Goal: Information Seeking & Learning: Find specific page/section

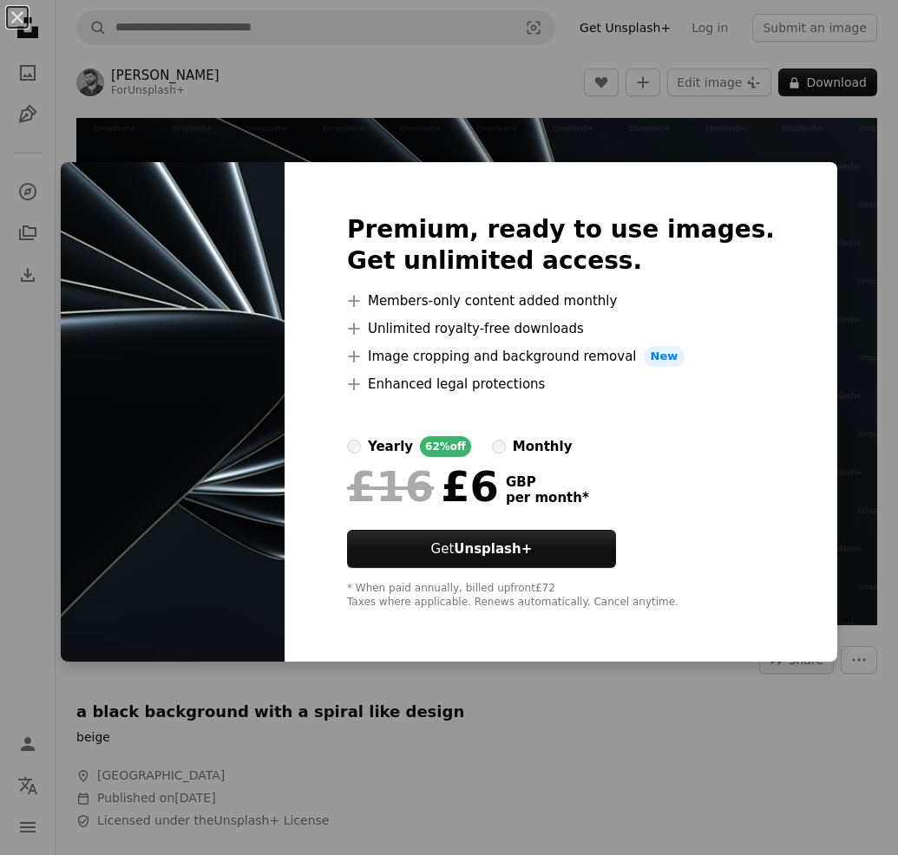
click at [531, 70] on div "An X shape Premium, ready to use images. Get unlimited access. A plus sign Memb…" at bounding box center [449, 427] width 898 height 855
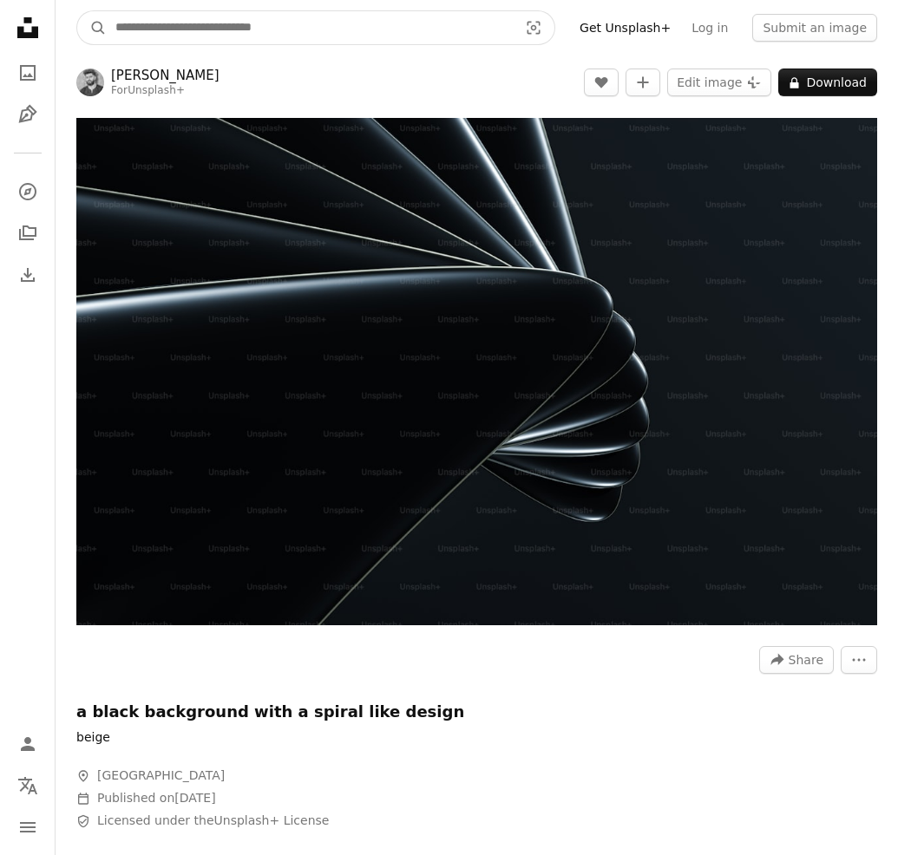
click at [303, 24] on input "Find visuals sitewide" at bounding box center [310, 27] width 406 height 33
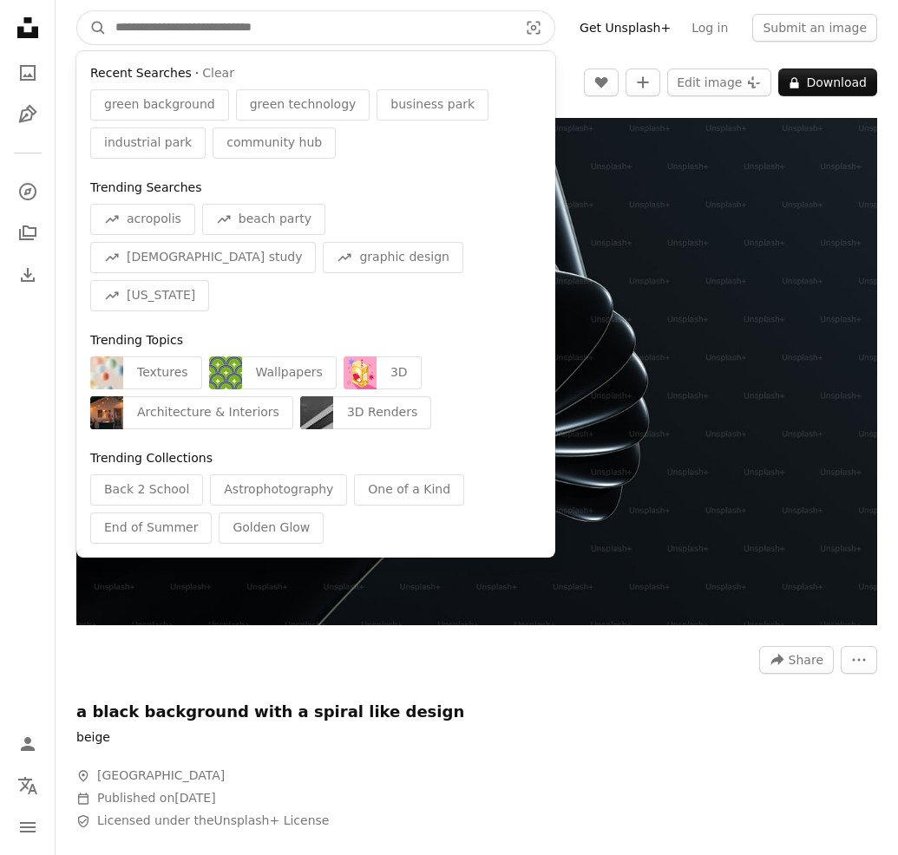
click at [286, 29] on input "Find visuals sitewide" at bounding box center [310, 27] width 406 height 33
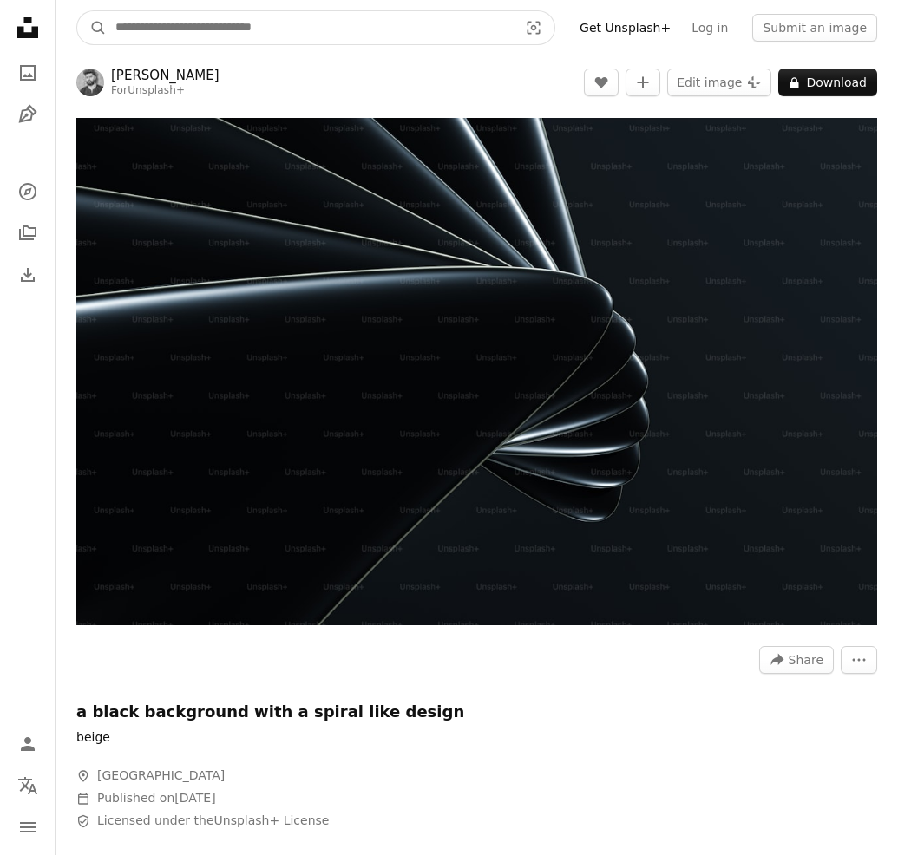
click at [245, 31] on input "Find visuals sitewide" at bounding box center [310, 27] width 406 height 33
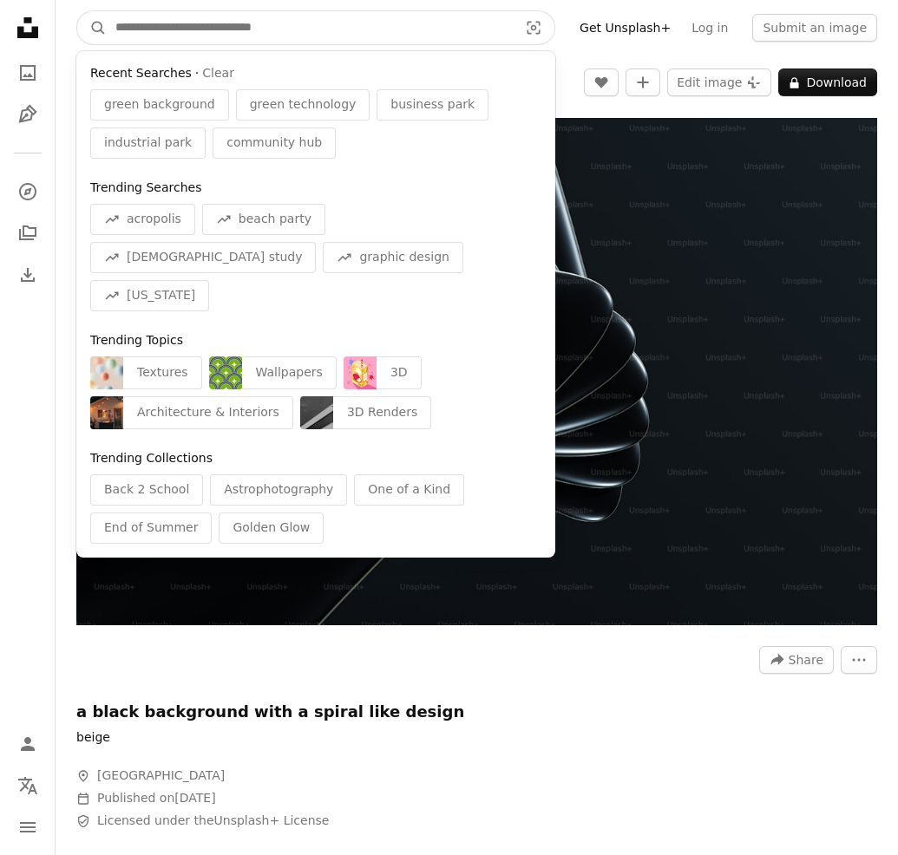
click at [245, 31] on input "Find visuals sitewide" at bounding box center [310, 27] width 406 height 33
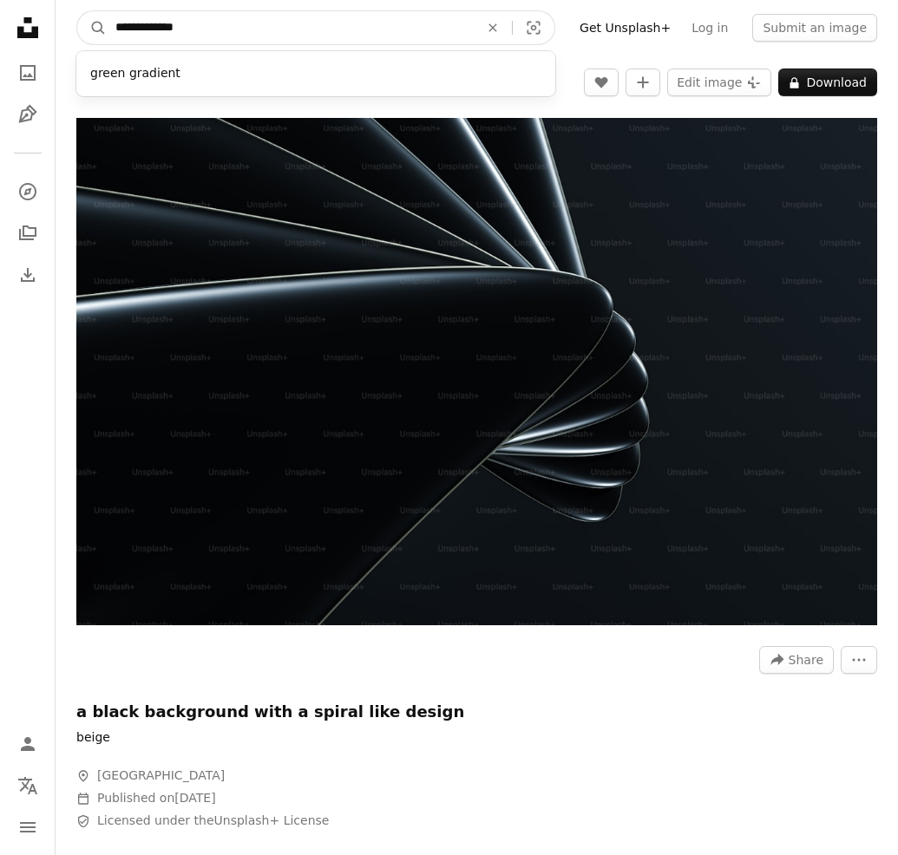
type input "**********"
click button "A magnifying glass" at bounding box center [91, 27] width 29 height 33
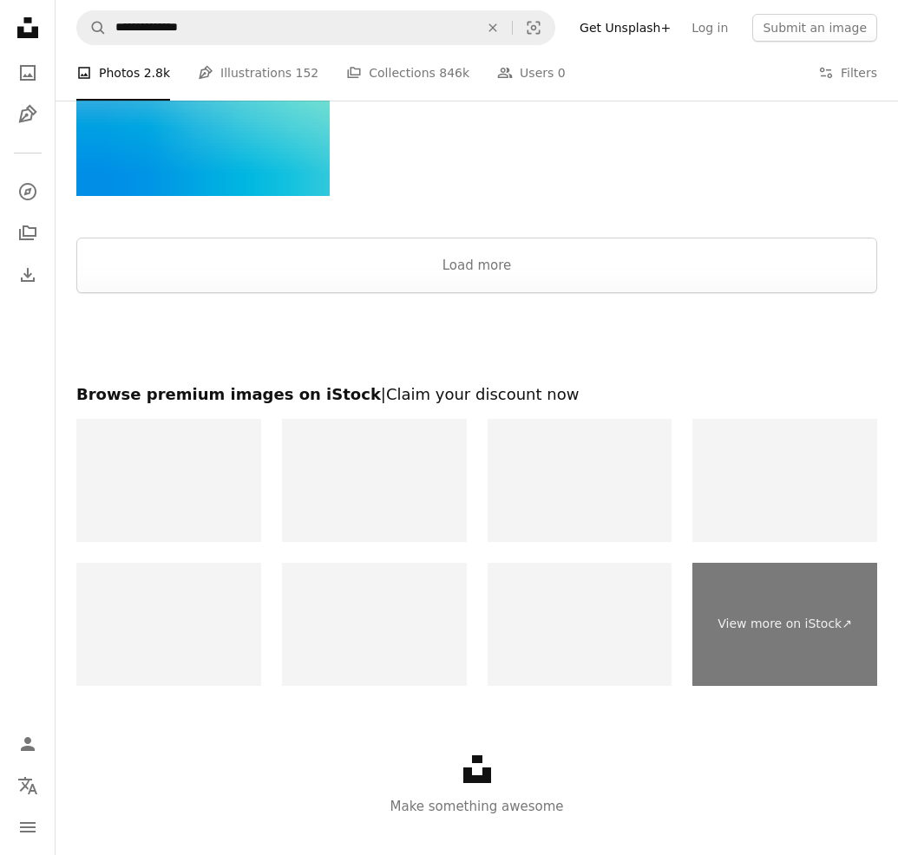
scroll to position [2346, 0]
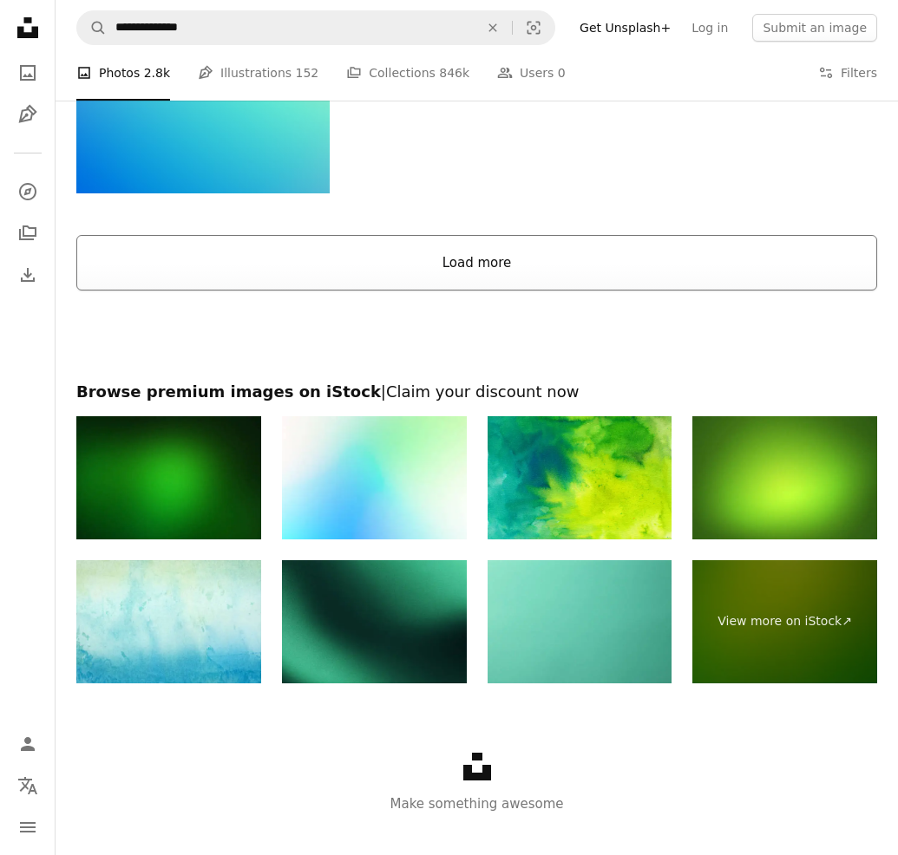
click at [474, 255] on button "Load more" at bounding box center [476, 263] width 800 height 56
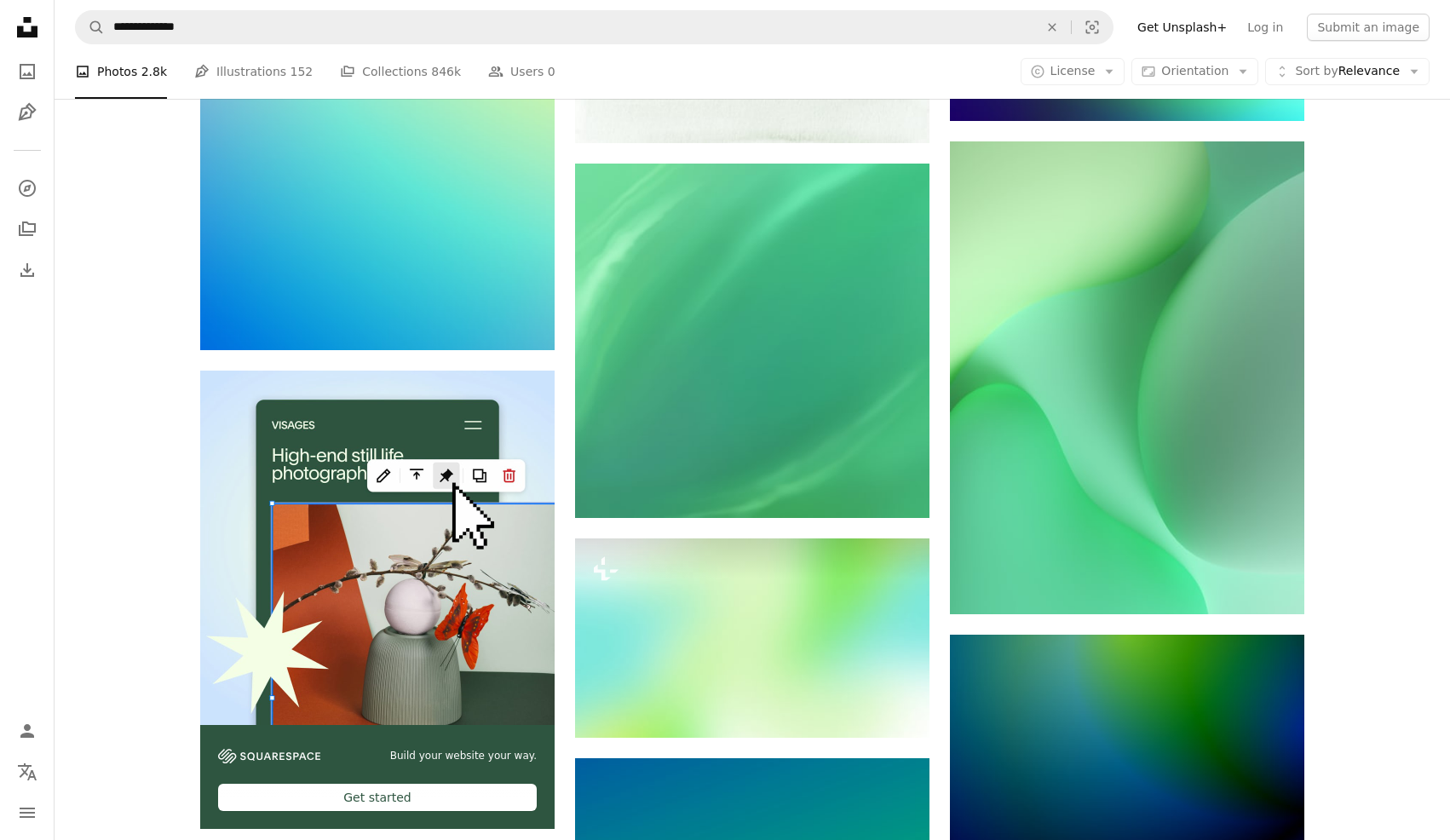
scroll to position [2980, 0]
